Goal: Task Accomplishment & Management: Use online tool/utility

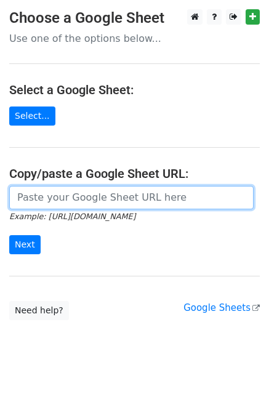
click at [57, 204] on input "url" at bounding box center [131, 197] width 244 height 23
paste input "[URL][DOMAIN_NAME]"
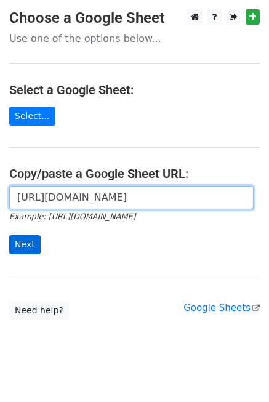
type input "[URL][DOMAIN_NAME]"
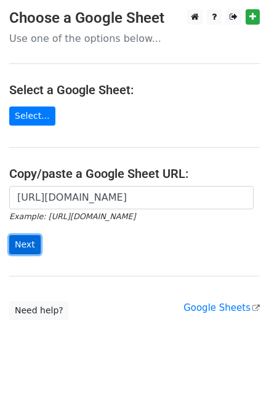
scroll to position [0, 0]
click at [26, 243] on input "Next" at bounding box center [24, 244] width 31 height 19
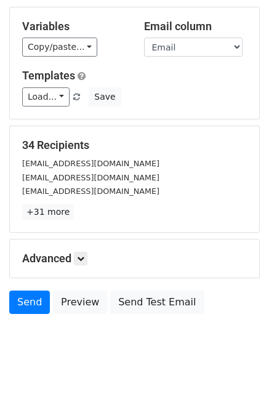
scroll to position [124, 0]
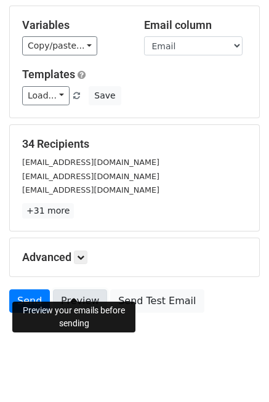
click at [87, 289] on link "Preview" at bounding box center [80, 300] width 54 height 23
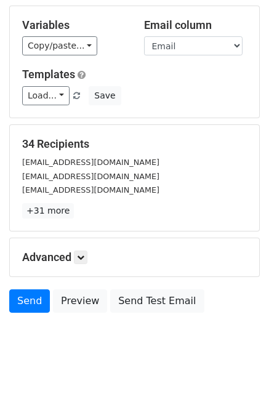
click at [79, 323] on body "New Campaign Daily emails left: 50 Google Sheet: Ultimate_Complete_MergeMail...…" at bounding box center [134, 127] width 269 height 482
click at [82, 253] on icon at bounding box center [80, 256] width 7 height 7
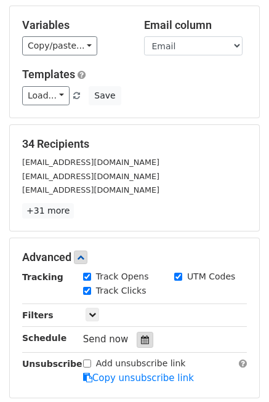
click at [141, 335] on icon at bounding box center [145, 339] width 8 height 9
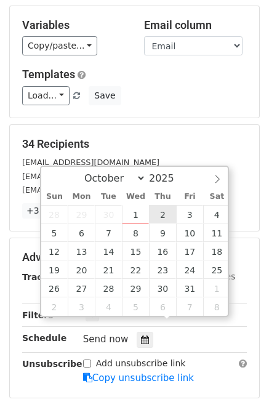
type input "[DATE] 12:00"
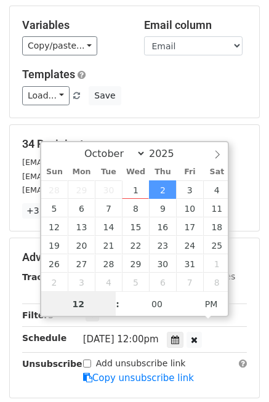
scroll to position [0, 0]
click at [93, 301] on input "12" at bounding box center [78, 304] width 75 height 25
drag, startPoint x: 93, startPoint y: 301, endPoint x: 31, endPoint y: 299, distance: 62.2
click at [31, 299] on body "New Campaign Daily emails left: 50 Google Sheet: Ultimate_Complete_MergeMail...…" at bounding box center [134, 202] width 269 height 633
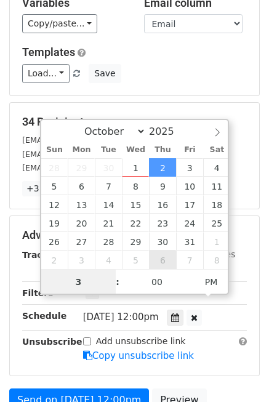
scroll to position [165, 0]
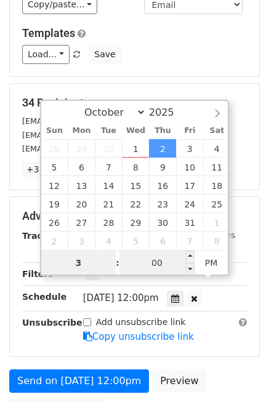
type input "3"
type input "[DATE] 15:00"
type input "03"
click at [167, 263] on input "00" at bounding box center [156, 262] width 75 height 25
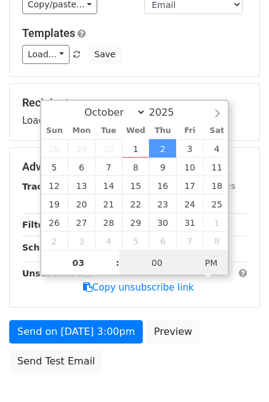
click at [209, 260] on span "PM" at bounding box center [211, 262] width 34 height 25
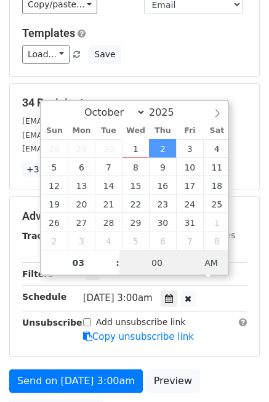
type input "[DATE] 15:00"
click at [206, 257] on span "AM" at bounding box center [211, 262] width 34 height 25
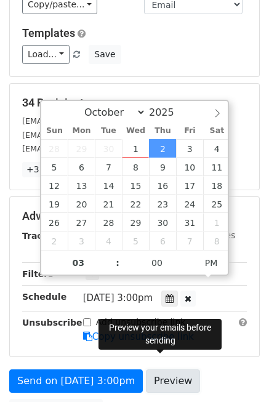
click at [172, 370] on link "Preview" at bounding box center [173, 380] width 54 height 23
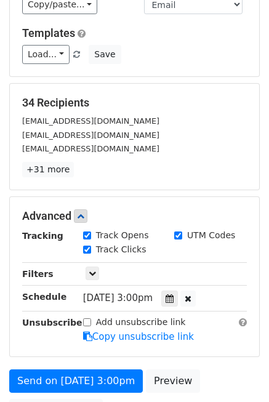
drag, startPoint x: 172, startPoint y: 370, endPoint x: 200, endPoint y: 393, distance: 35.9
click at [199, 394] on div "Send on [DATE] 3:00pm Preview Send Test Email" at bounding box center [134, 398] width 269 height 59
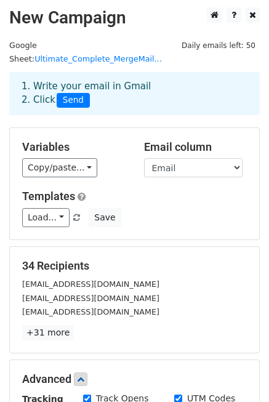
scroll to position [1, 0]
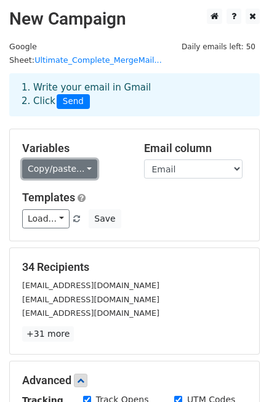
click at [76, 159] on link "Copy/paste..." at bounding box center [59, 168] width 75 height 19
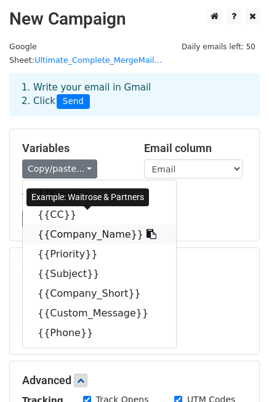
click at [74, 225] on link "{{Company_Name}}" at bounding box center [99, 235] width 153 height 20
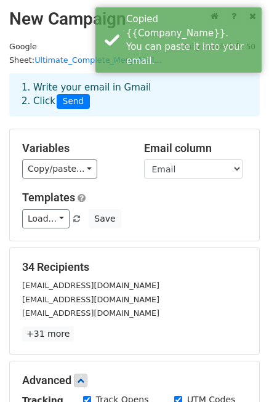
click at [231, 209] on div "Load... No templates saved Save" at bounding box center [134, 218] width 243 height 19
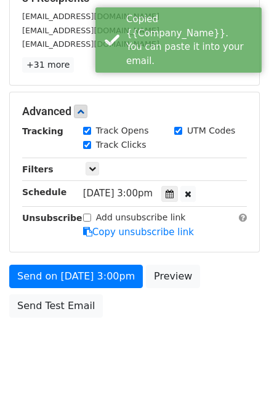
scroll to position [274, 0]
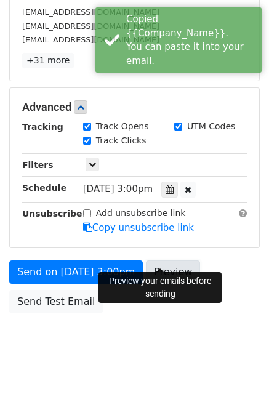
click at [153, 260] on link "Preview" at bounding box center [173, 271] width 54 height 23
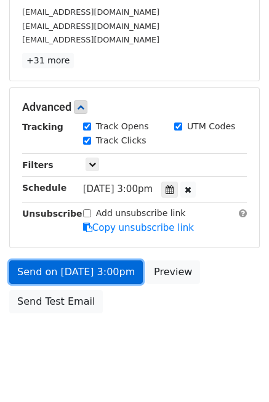
click at [68, 260] on link "Send on [DATE] 3:00pm" at bounding box center [76, 271] width 134 height 23
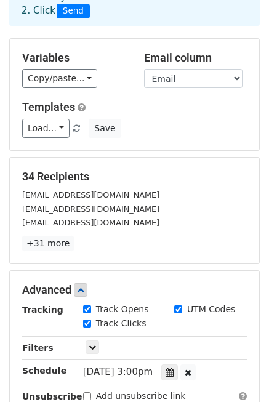
scroll to position [245, 0]
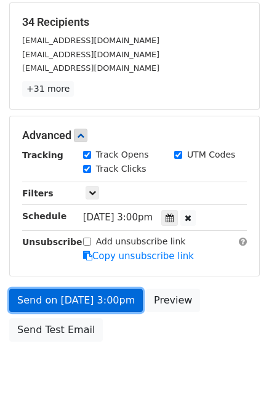
click at [76, 289] on link "Send on [DATE] 3:00pm" at bounding box center [76, 300] width 134 height 23
